Goal: Task Accomplishment & Management: Manage account settings

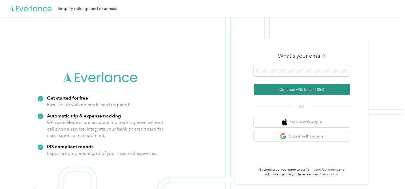
click at [279, 90] on button "Continue with Email / SSO" at bounding box center [302, 89] width 96 height 11
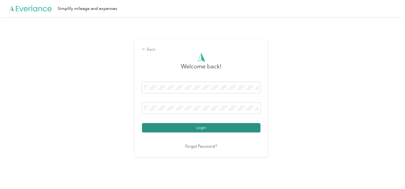
click at [184, 125] on button "Login" at bounding box center [201, 127] width 118 height 9
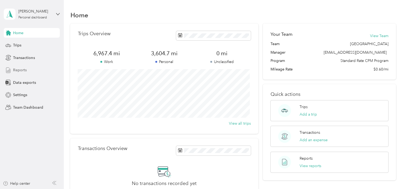
click at [17, 72] on span "Reports" at bounding box center [20, 70] width 14 height 6
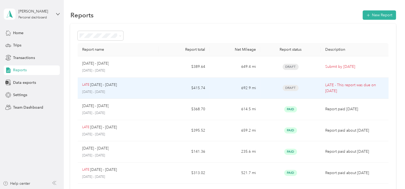
click at [341, 84] on p "LATE - This report was due on [DATE]" at bounding box center [354, 88] width 59 height 12
click at [345, 89] on p "LATE - This report was due on [DATE]" at bounding box center [354, 88] width 59 height 12
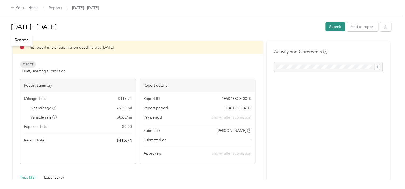
click at [337, 25] on button "Submit" at bounding box center [335, 26] width 19 height 9
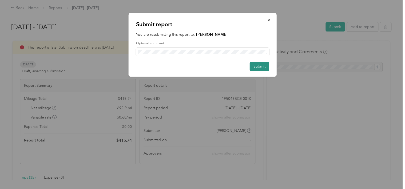
click at [259, 66] on button "Submit" at bounding box center [259, 66] width 19 height 9
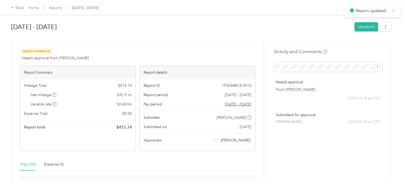
click at [392, 11] on icon at bounding box center [394, 10] width 4 height 5
click at [384, 28] on icon "button" at bounding box center [386, 27] width 4 height 4
click at [366, 45] on span "Download" at bounding box center [369, 47] width 18 height 6
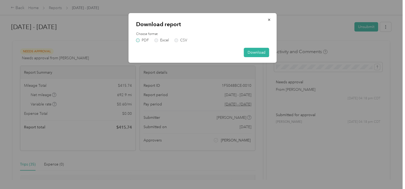
click at [137, 42] on label "PDF" at bounding box center [142, 40] width 13 height 4
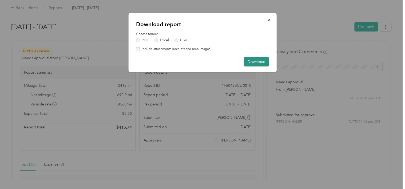
click at [252, 62] on button "Download" at bounding box center [256, 61] width 25 height 9
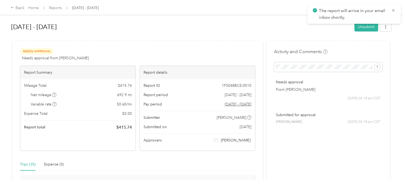
click at [392, 7] on div "The report will arrive in your email inbox shortly." at bounding box center [353, 13] width 93 height 19
click at [395, 11] on icon at bounding box center [393, 10] width 4 height 5
click at [56, 8] on link "Reports" at bounding box center [55, 8] width 13 height 5
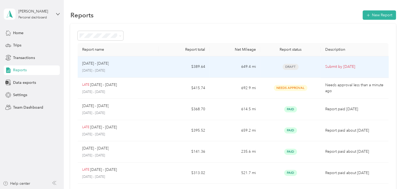
click at [343, 66] on p "Submit by [DATE]" at bounding box center [354, 67] width 59 height 6
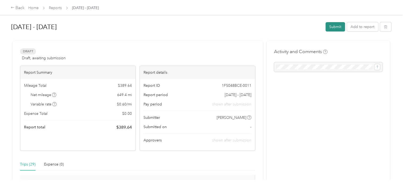
click at [336, 29] on button "Submit" at bounding box center [335, 26] width 19 height 9
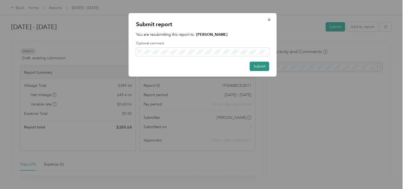
click at [261, 66] on button "Submit" at bounding box center [259, 66] width 19 height 9
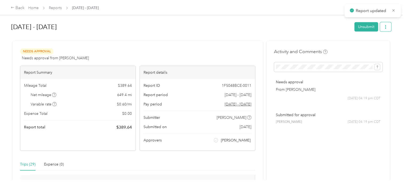
click at [387, 29] on button "button" at bounding box center [385, 26] width 11 height 9
click at [370, 47] on span "Download" at bounding box center [369, 47] width 18 height 6
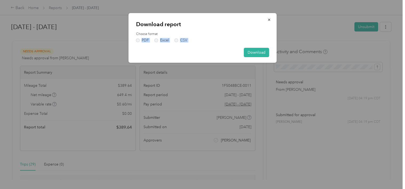
click at [137, 42] on div "Download report Choose format PDF Excel CSV Download" at bounding box center [203, 38] width 148 height 50
click at [137, 39] on label "PDF" at bounding box center [142, 40] width 13 height 4
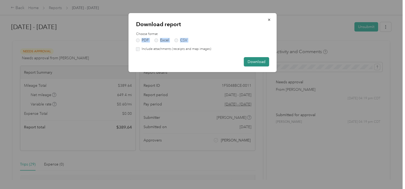
click at [252, 63] on button "Download" at bounding box center [256, 61] width 25 height 9
